Goal: Task Accomplishment & Management: Complete application form

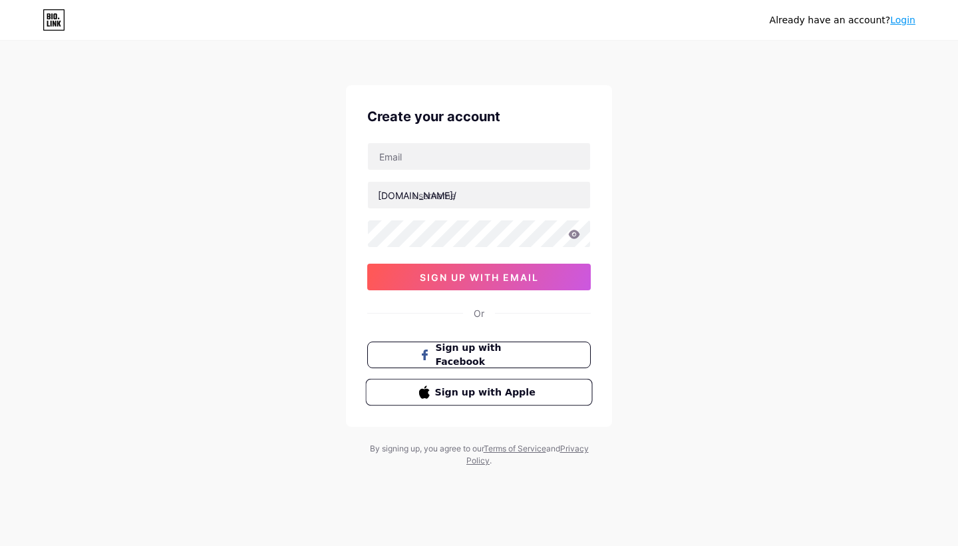
click at [547, 389] on button "Sign up with Apple" at bounding box center [478, 392] width 227 height 27
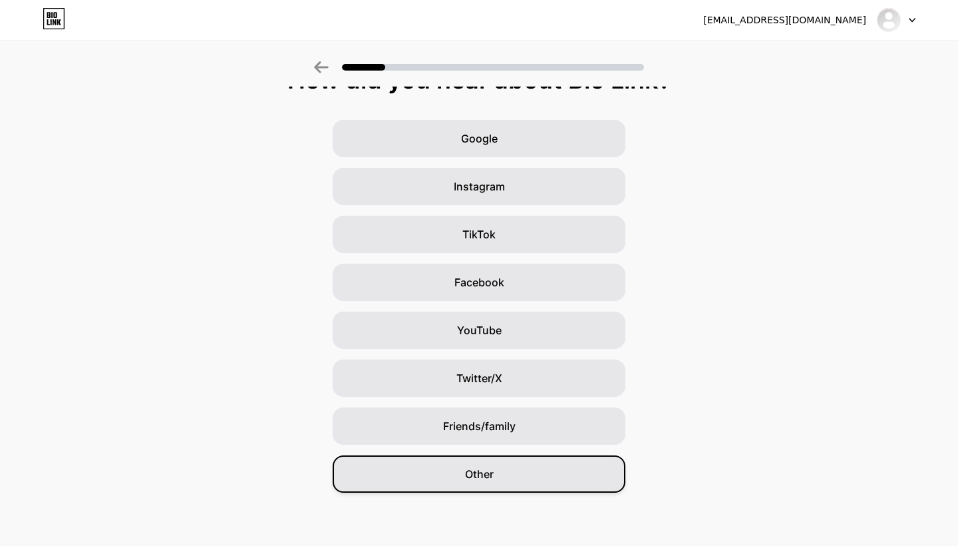
scroll to position [28, 0]
click at [495, 474] on div "Other" at bounding box center [479, 473] width 293 height 37
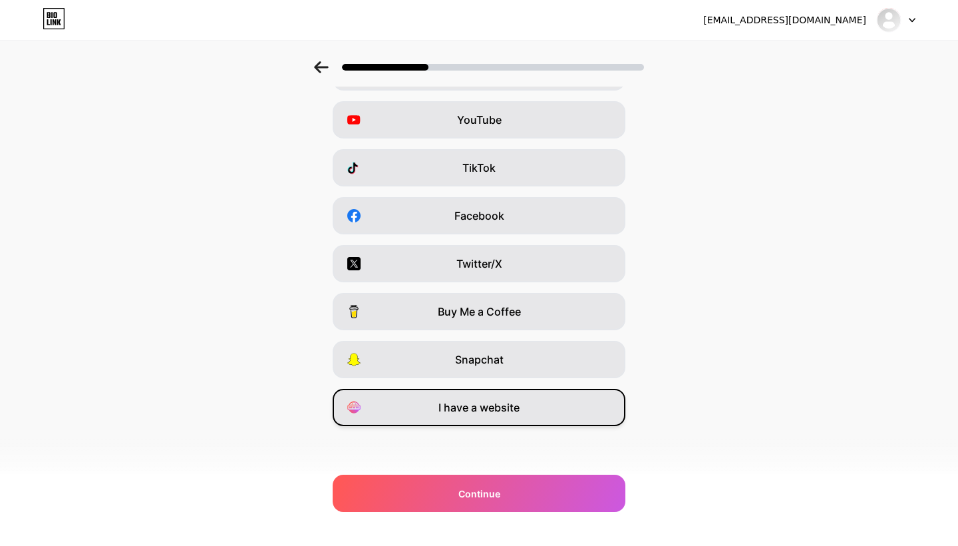
scroll to position [95, 0]
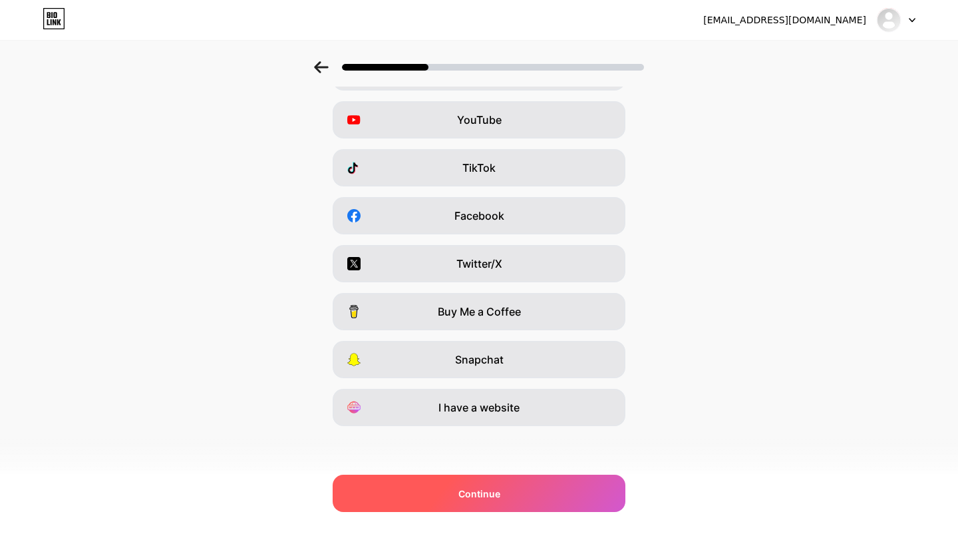
click at [521, 505] on div "Continue" at bounding box center [479, 493] width 293 height 37
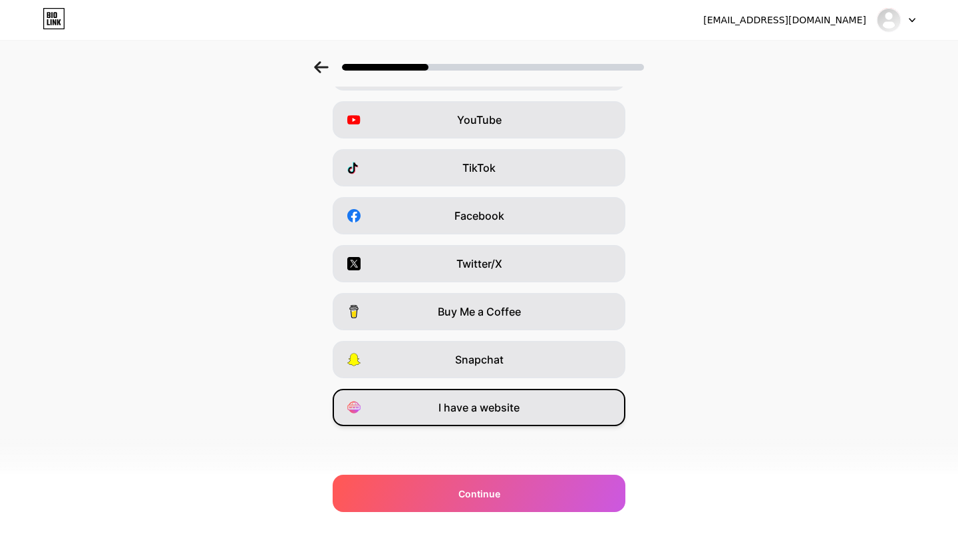
click at [554, 407] on div "I have a website" at bounding box center [479, 407] width 293 height 37
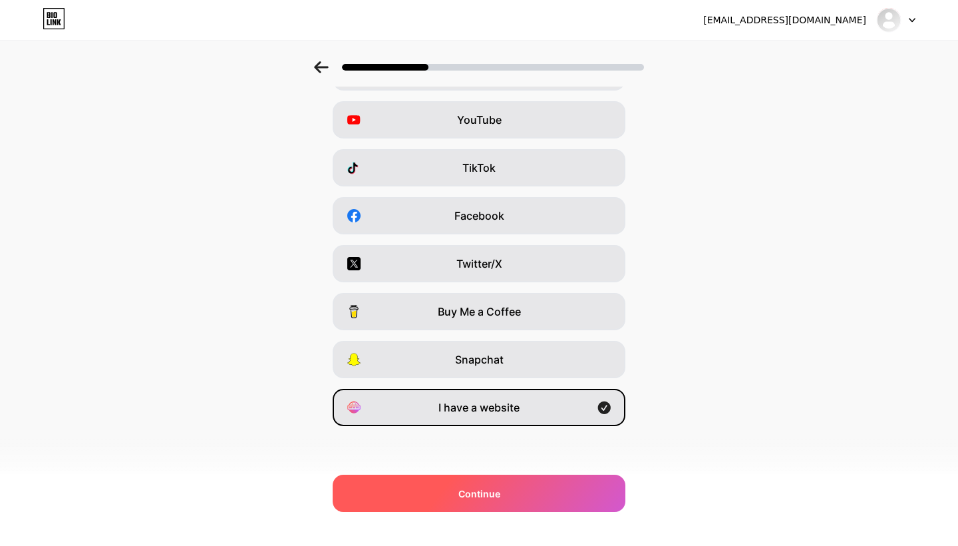
click at [564, 500] on div "Continue" at bounding box center [479, 493] width 293 height 37
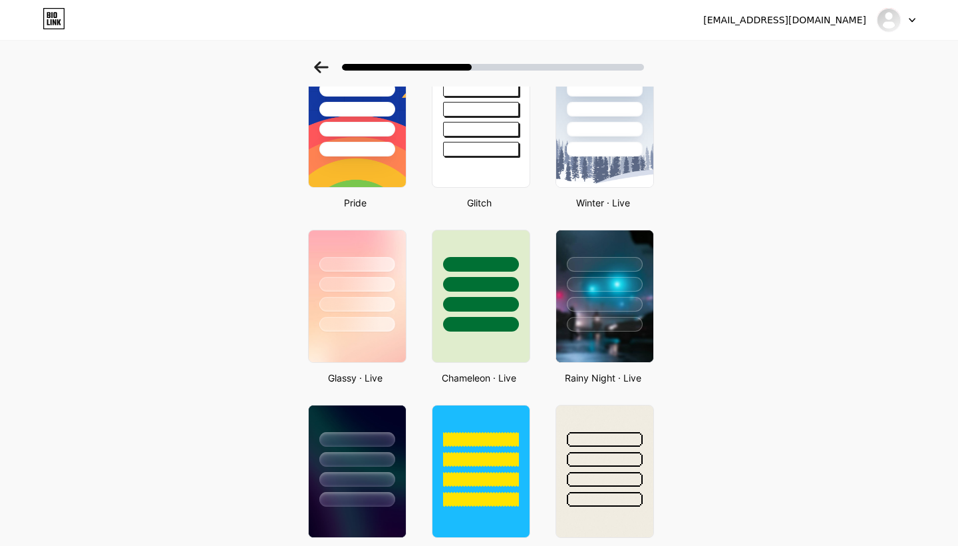
scroll to position [277, 0]
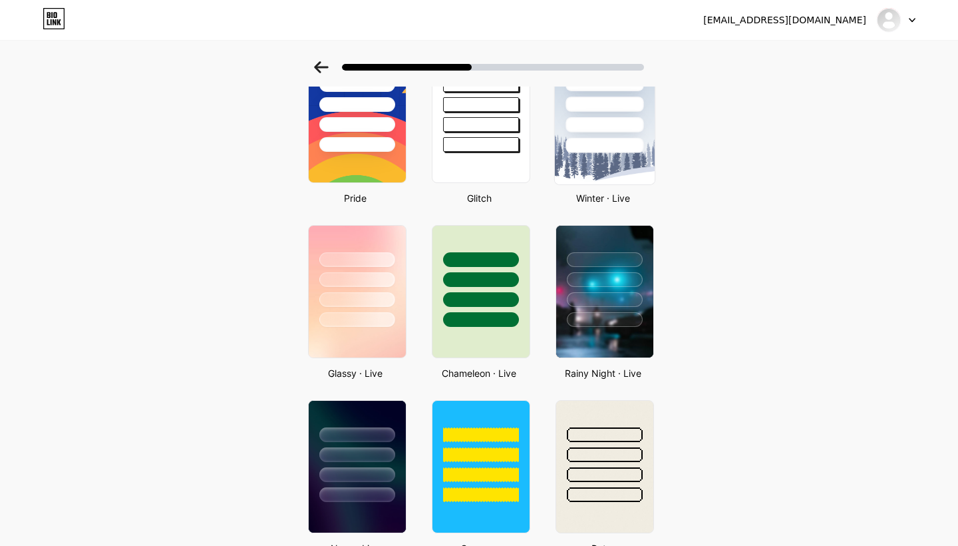
click at [628, 158] on img at bounding box center [605, 117] width 100 height 136
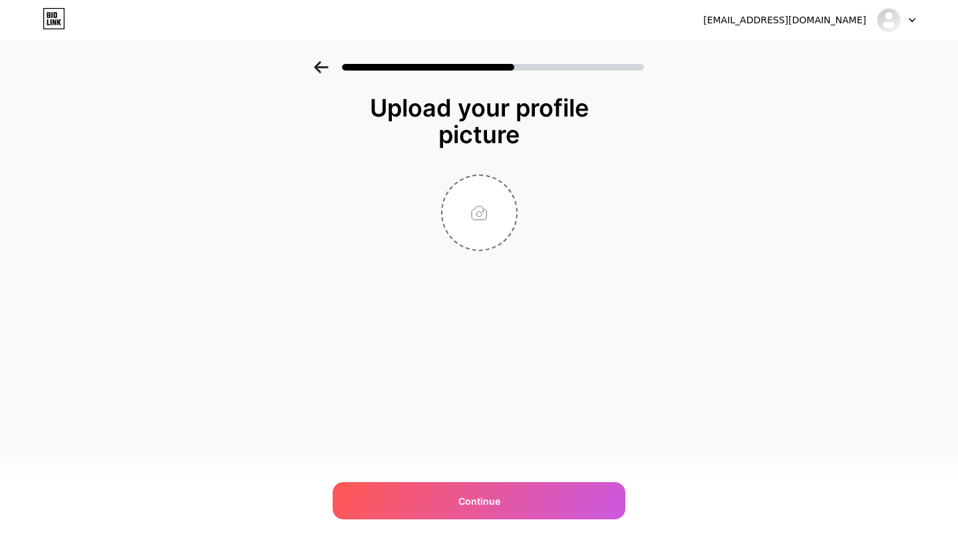
scroll to position [0, 0]
click at [484, 206] on input "file" at bounding box center [480, 213] width 74 height 74
type input "C:\fakepath\IMG_5537.jpg"
click at [490, 229] on img at bounding box center [479, 212] width 77 height 77
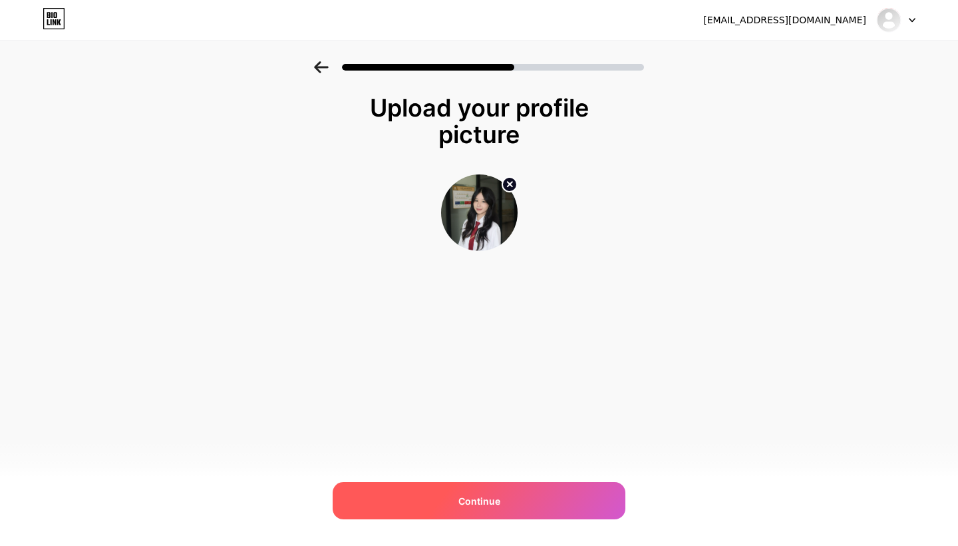
click at [523, 505] on div "Continue" at bounding box center [479, 500] width 293 height 37
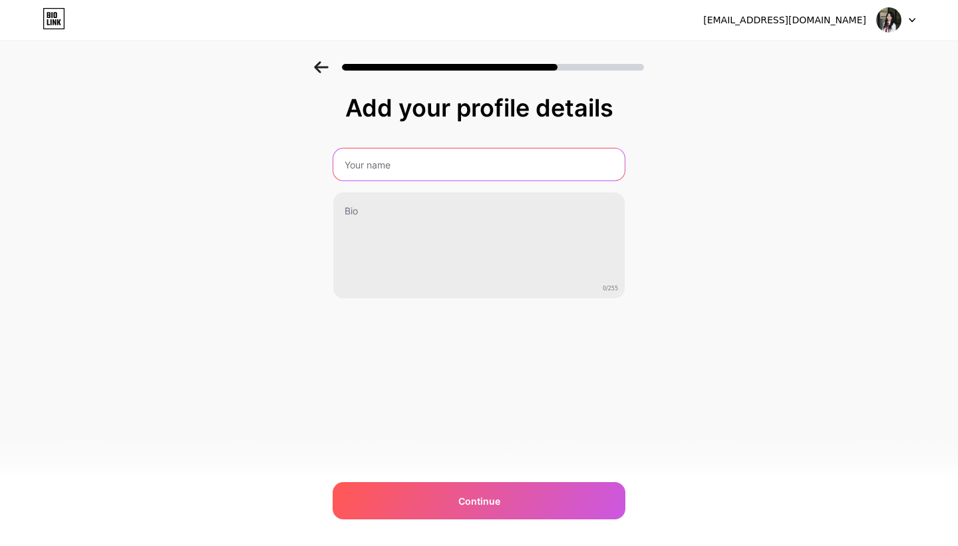
click at [397, 172] on input "text" at bounding box center [478, 164] width 291 height 32
type input "Bui Ha Linh"
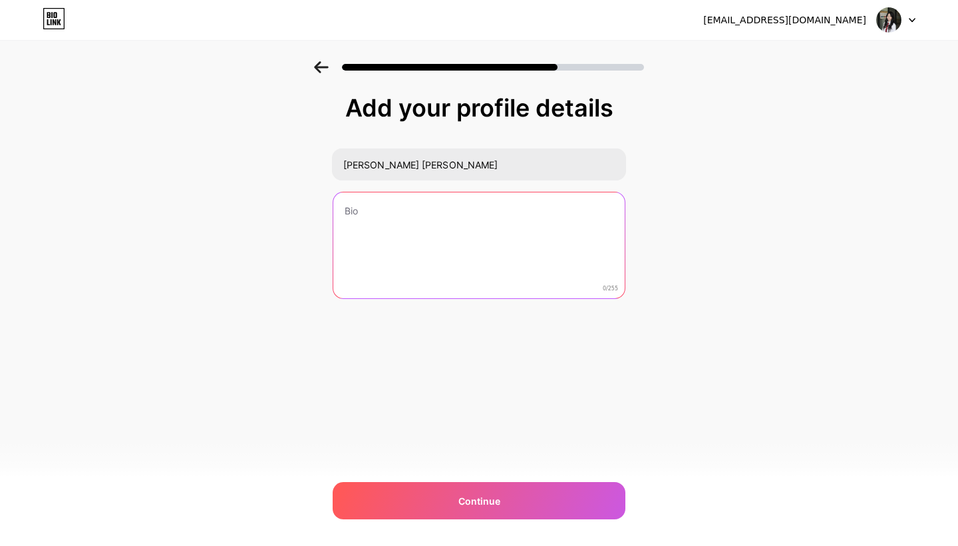
click at [407, 216] on textarea at bounding box center [478, 245] width 291 height 107
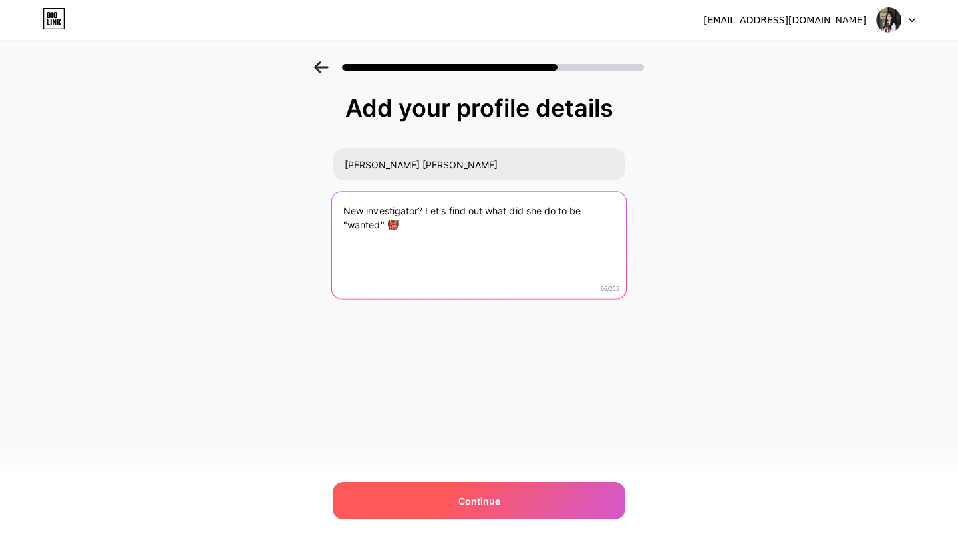
type textarea "New investigator? Let's find out what did she do to be "wanted" 👹"
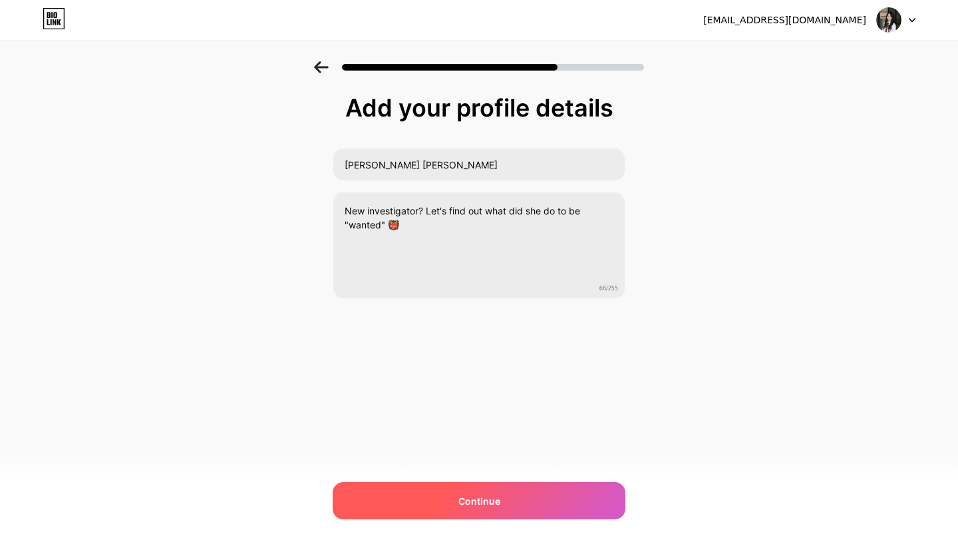
click at [525, 509] on div "Continue" at bounding box center [479, 500] width 293 height 37
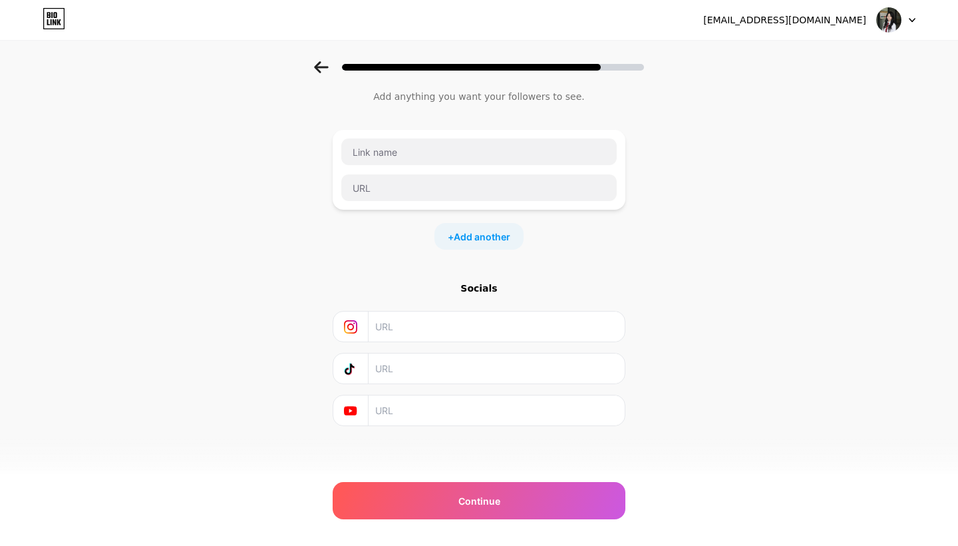
scroll to position [37, 0]
click at [471, 413] on input "text" at bounding box center [496, 410] width 242 height 30
click at [473, 280] on div "Start with a link Add anything you want your followers to see. + Add another So…" at bounding box center [479, 242] width 293 height 368
click at [473, 287] on div "Socials" at bounding box center [479, 288] width 293 height 13
click at [466, 241] on span "Add another" at bounding box center [482, 237] width 57 height 14
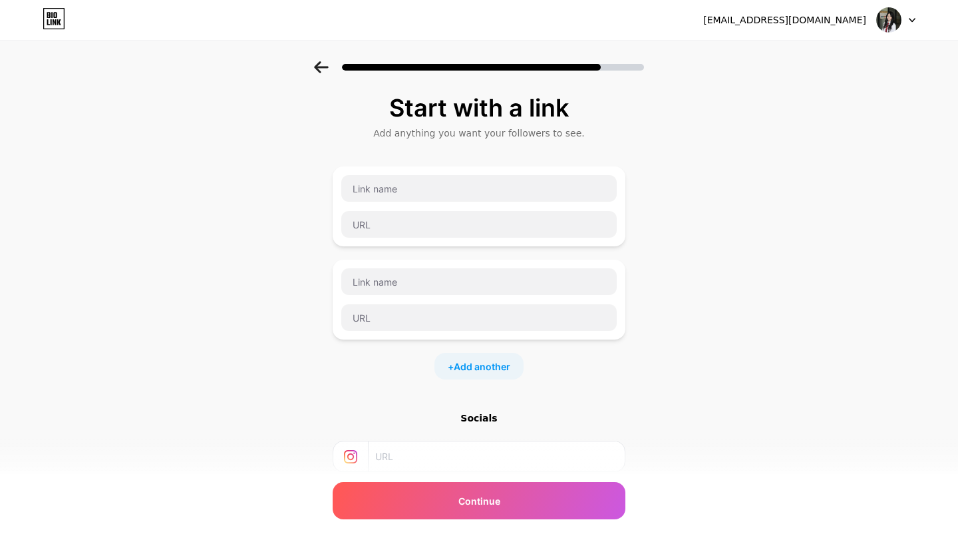
scroll to position [0, 0]
click at [409, 179] on input "text" at bounding box center [479, 188] width 276 height 27
click at [411, 186] on input "text" at bounding box center [479, 188] width 276 height 27
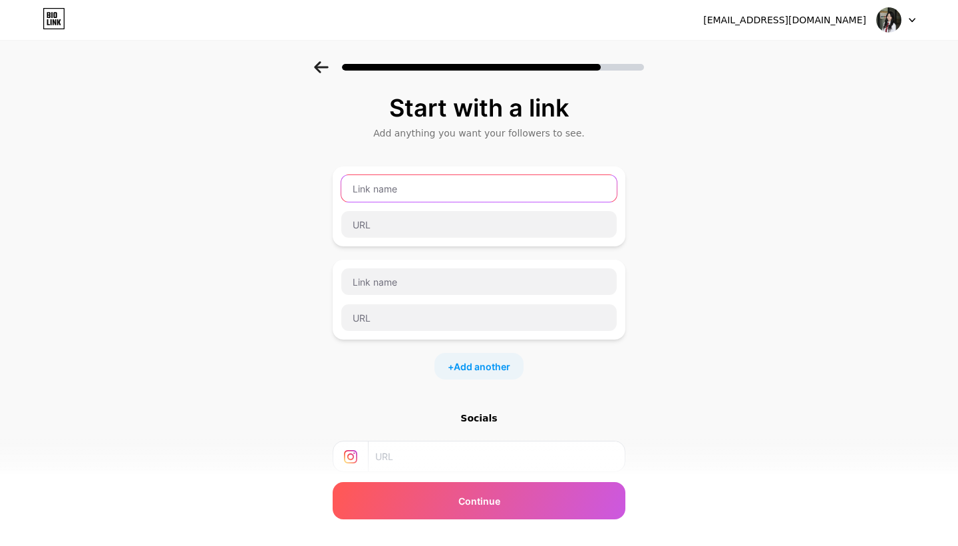
click at [416, 195] on input "text" at bounding box center [479, 188] width 276 height 27
